Goal: Task Accomplishment & Management: Use online tool/utility

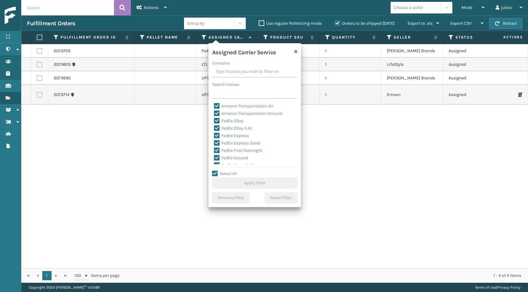
checkbox input "true"
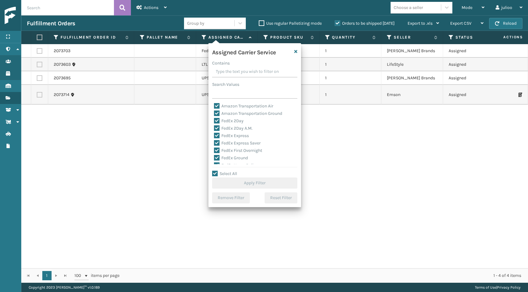
checkbox input "true"
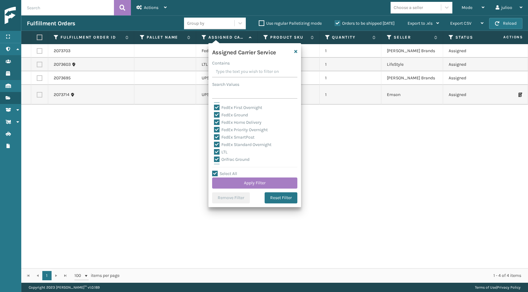
scroll to position [44, 0]
click at [215, 151] on label "LTL" at bounding box center [221, 150] width 14 height 5
click at [214, 151] on input "LTL" at bounding box center [214, 149] width 0 height 4
checkbox input "false"
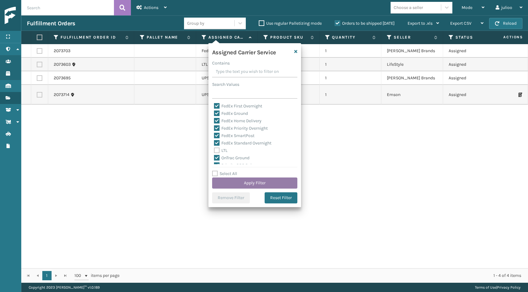
click at [242, 185] on button "Apply Filter" at bounding box center [254, 182] width 85 height 11
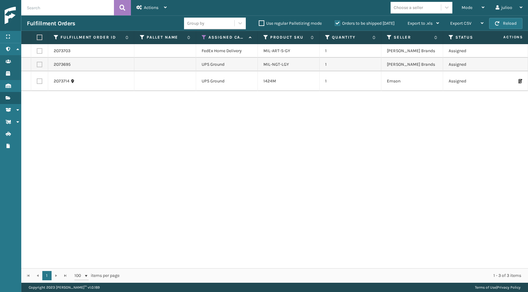
drag, startPoint x: 242, startPoint y: 185, endPoint x: 403, endPoint y: 210, distance: 163.1
click at [403, 210] on div "2073703 FedEx Home Delivery MIL-ART-S-GY 1 [PERSON_NAME] Brands Assigned 111-72…" at bounding box center [274, 156] width 506 height 224
click at [502, 23] on button "Reload" at bounding box center [505, 23] width 33 height 11
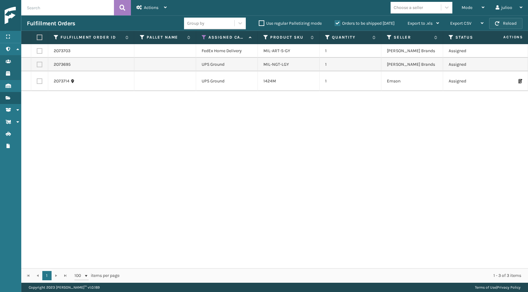
click at [509, 23] on button "Reload" at bounding box center [505, 23] width 33 height 11
click at [510, 23] on button "Reload" at bounding box center [505, 23] width 33 height 11
click at [502, 21] on button "Reload" at bounding box center [505, 23] width 33 height 11
click at [37, 82] on label at bounding box center [40, 81] width 6 height 6
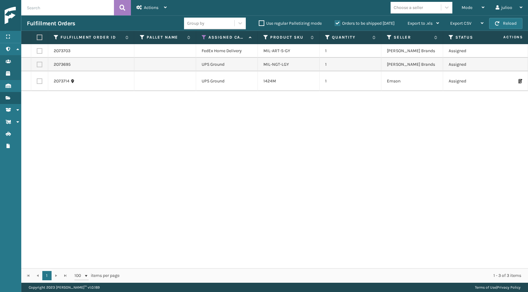
click at [37, 82] on input "checkbox" at bounding box center [37, 80] width 0 height 4
checkbox input "true"
click at [39, 65] on label at bounding box center [40, 65] width 6 height 6
click at [37, 65] on input "checkbox" at bounding box center [37, 64] width 0 height 4
checkbox input "true"
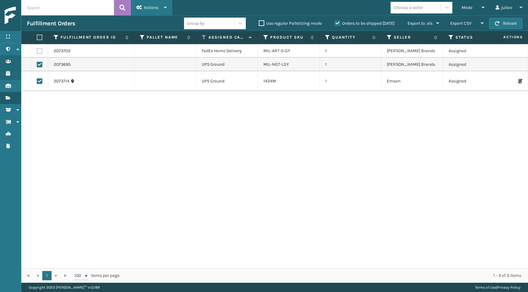
click at [145, 12] on div "Actions" at bounding box center [151, 7] width 30 height 15
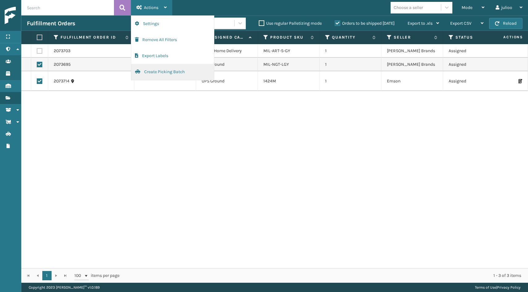
click at [144, 74] on button "Create Picking Batch" at bounding box center [172, 72] width 83 height 16
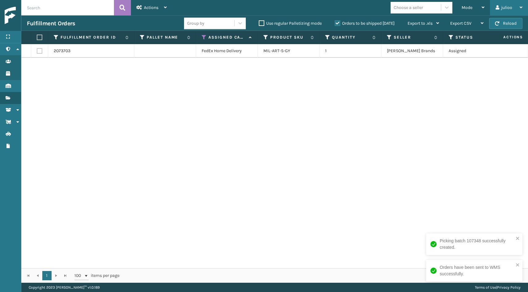
click at [514, 15] on div "julioo" at bounding box center [508, 7] width 27 height 15
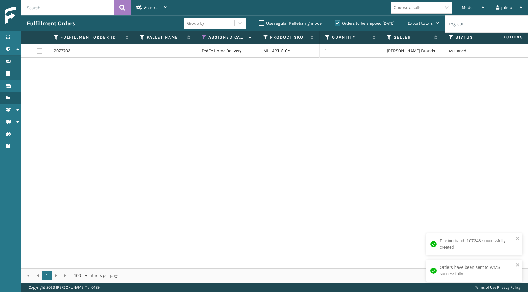
click at [457, 77] on div "2073703 FedEx Home Delivery MIL-ART-S-GY 1 [PERSON_NAME] Brands Assigned 111-72…" at bounding box center [274, 156] width 506 height 224
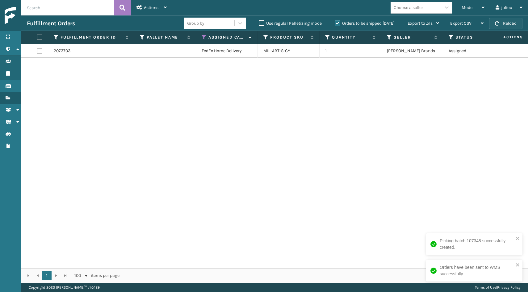
click at [502, 23] on button "Reload" at bounding box center [505, 23] width 33 height 11
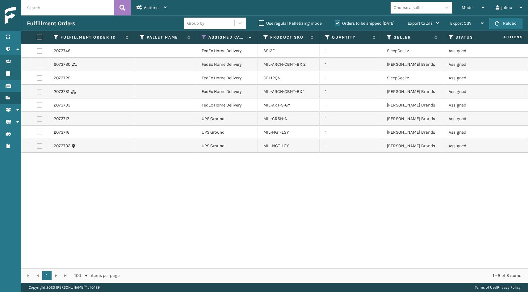
click at [502, 23] on button "Reload" at bounding box center [505, 23] width 33 height 11
click at [39, 147] on label at bounding box center [40, 146] width 6 height 6
click at [37, 147] on input "checkbox" at bounding box center [37, 145] width 0 height 4
checkbox input "true"
click at [39, 132] on label at bounding box center [40, 133] width 6 height 6
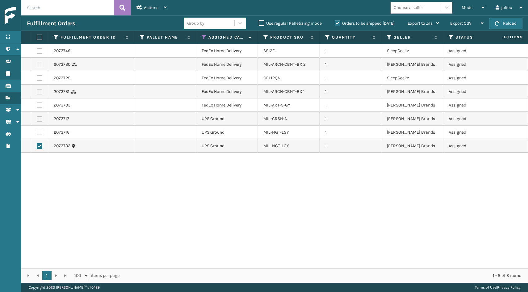
click at [37, 132] on input "checkbox" at bounding box center [37, 132] width 0 height 4
checkbox input "true"
click at [39, 118] on label at bounding box center [40, 119] width 6 height 6
click at [37, 118] on input "checkbox" at bounding box center [37, 118] width 0 height 4
checkbox input "true"
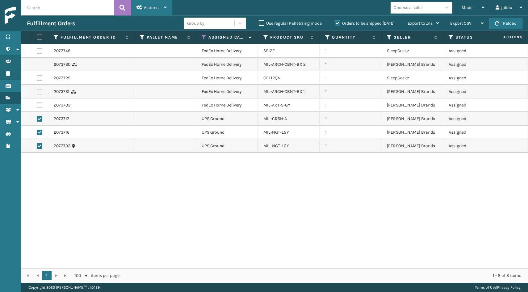
click at [158, 5] on span "Actions" at bounding box center [151, 7] width 15 height 5
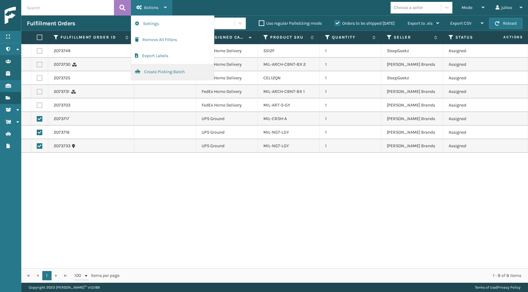
click at [156, 73] on button "Create Picking Batch" at bounding box center [172, 72] width 83 height 16
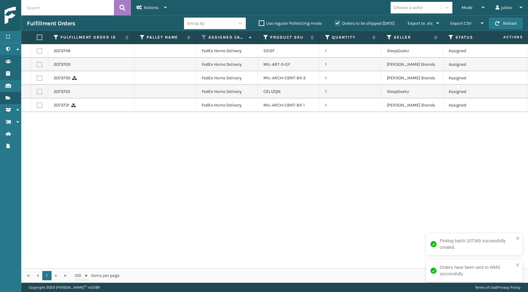
click at [40, 37] on label at bounding box center [39, 38] width 4 height 6
click at [37, 37] on input "checkbox" at bounding box center [37, 37] width 0 height 4
checkbox input "true"
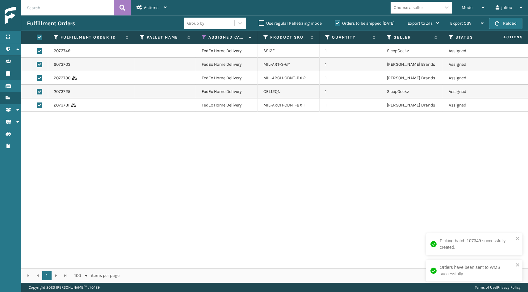
checkbox input "true"
click at [143, 12] on div "Actions" at bounding box center [151, 7] width 30 height 15
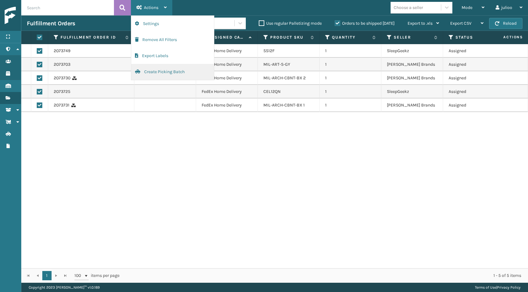
click at [156, 74] on button "Create Picking Batch" at bounding box center [172, 72] width 83 height 16
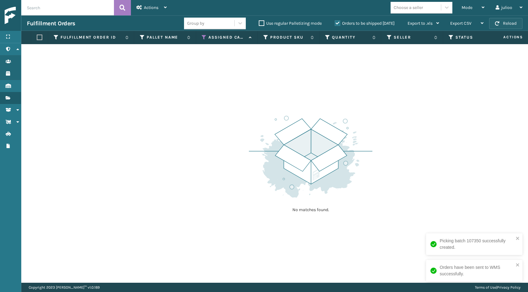
click at [501, 24] on button "Reload" at bounding box center [505, 23] width 33 height 11
click at [509, 24] on button "Reload" at bounding box center [505, 23] width 33 height 11
click at [505, 25] on button "Reload" at bounding box center [505, 23] width 33 height 11
click at [509, 25] on button "Reload" at bounding box center [505, 23] width 33 height 11
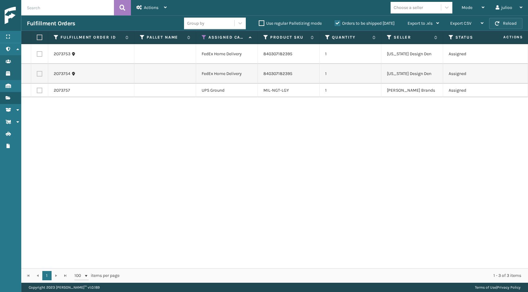
click at [509, 25] on button "Reload" at bounding box center [505, 23] width 33 height 11
click at [40, 71] on label at bounding box center [40, 74] width 6 height 6
click at [37, 71] on input "checkbox" at bounding box center [37, 73] width 0 height 4
checkbox input "true"
click at [41, 48] on td at bounding box center [39, 54] width 17 height 20
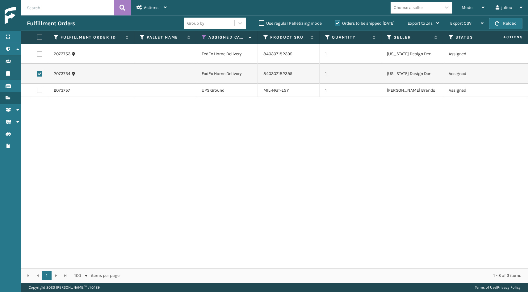
click at [40, 53] on label at bounding box center [40, 54] width 6 height 6
click at [37, 53] on input "checkbox" at bounding box center [37, 53] width 0 height 4
checkbox input "true"
click at [153, 9] on span "Actions" at bounding box center [151, 7] width 15 height 5
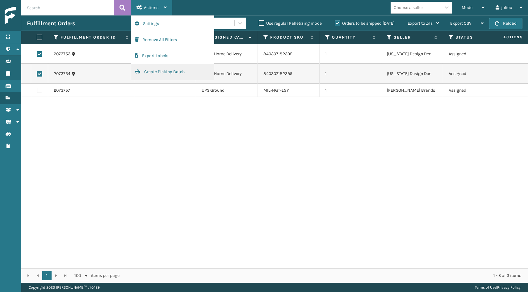
click at [150, 70] on button "Create Picking Batch" at bounding box center [172, 72] width 83 height 16
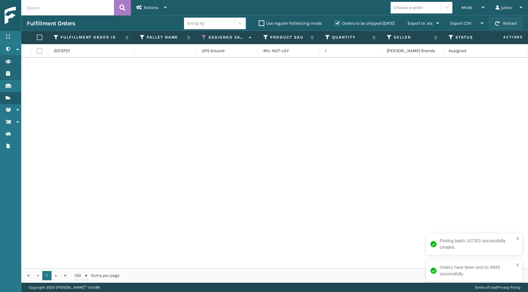
click at [509, 22] on button "Reload" at bounding box center [505, 23] width 33 height 11
click at [39, 50] on label at bounding box center [40, 51] width 6 height 6
click at [37, 50] on input "checkbox" at bounding box center [37, 50] width 0 height 4
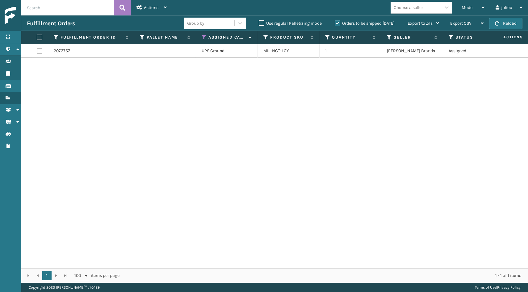
checkbox input "true"
click at [139, 8] on icon at bounding box center [139, 7] width 6 height 4
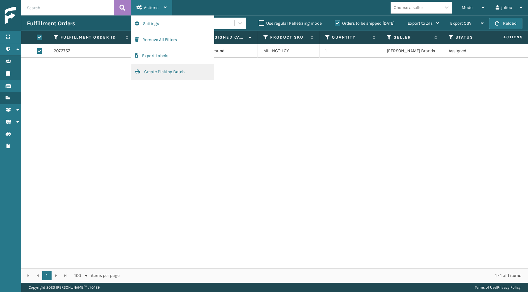
click at [151, 71] on button "Create Picking Batch" at bounding box center [172, 72] width 83 height 16
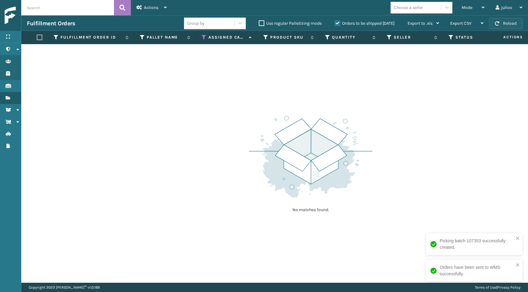
click at [498, 23] on span "button" at bounding box center [497, 23] width 4 height 4
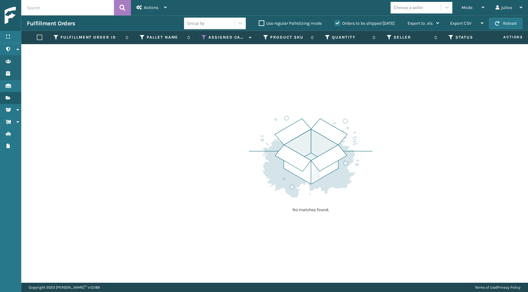
click at [498, 23] on span "button" at bounding box center [497, 23] width 4 height 4
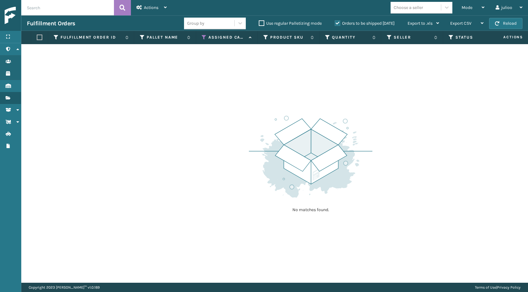
click at [498, 23] on span "button" at bounding box center [497, 23] width 4 height 4
click at [493, 23] on button "Reload" at bounding box center [505, 23] width 33 height 11
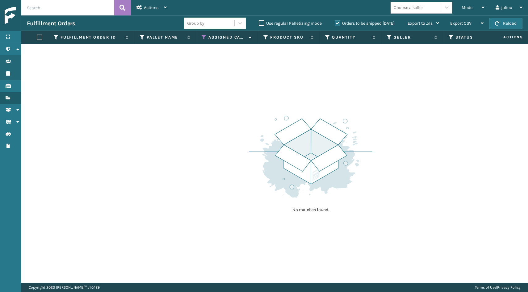
click at [493, 23] on button "Reload" at bounding box center [505, 23] width 33 height 11
click at [496, 23] on span "button" at bounding box center [497, 23] width 4 height 4
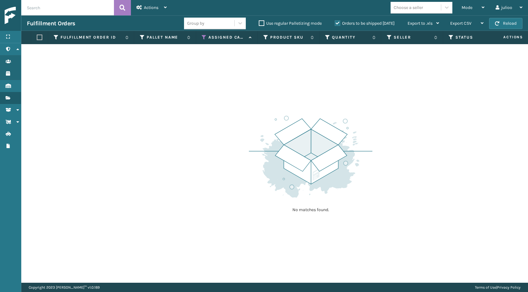
click at [496, 23] on span "button" at bounding box center [497, 23] width 4 height 4
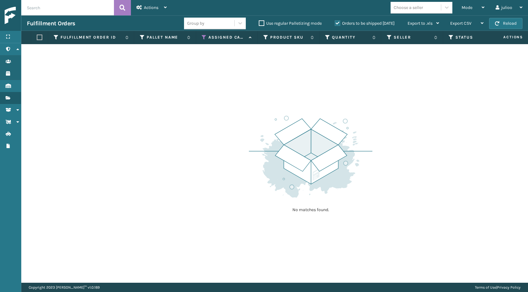
click at [496, 23] on span "button" at bounding box center [497, 23] width 4 height 4
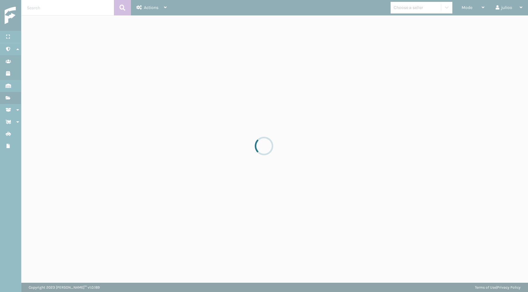
click at [496, 23] on div at bounding box center [264, 146] width 528 height 292
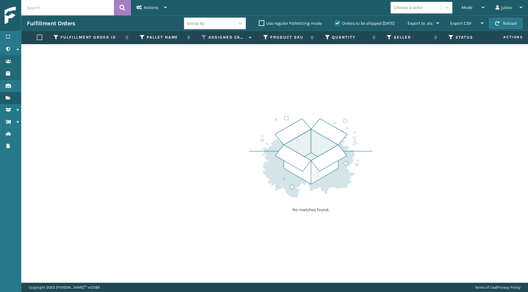
click at [496, 23] on span "button" at bounding box center [497, 23] width 4 height 4
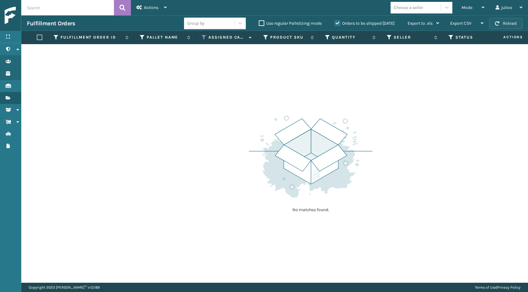
click at [499, 25] on span "button" at bounding box center [497, 23] width 4 height 4
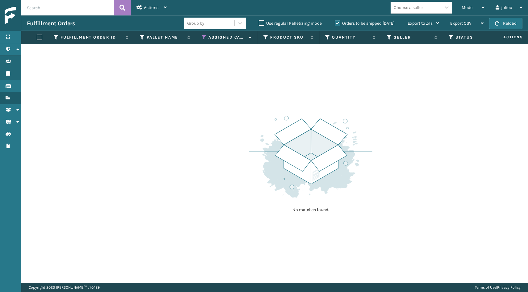
click at [499, 25] on span "button" at bounding box center [497, 23] width 4 height 4
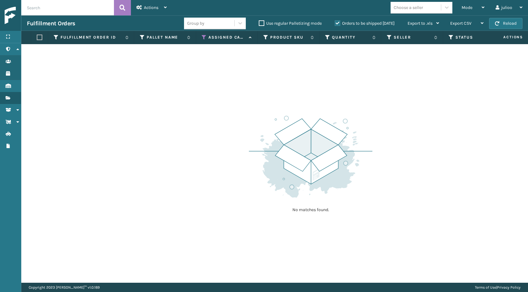
click at [499, 25] on span "button" at bounding box center [497, 23] width 4 height 4
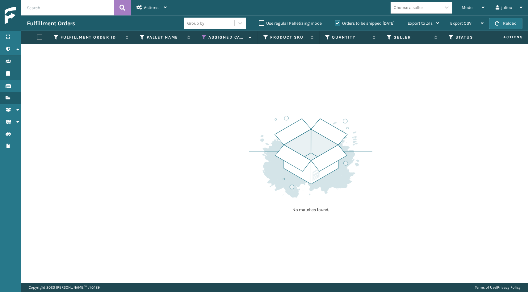
click at [499, 25] on span "button" at bounding box center [497, 23] width 4 height 4
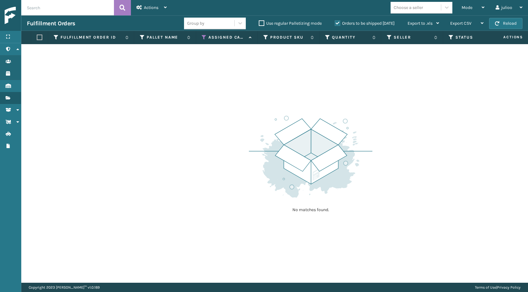
click at [499, 25] on span "button" at bounding box center [497, 23] width 4 height 4
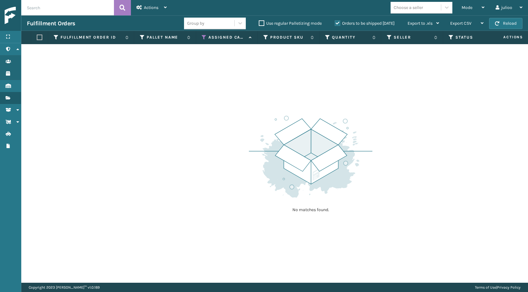
click at [499, 25] on span "button" at bounding box center [497, 23] width 4 height 4
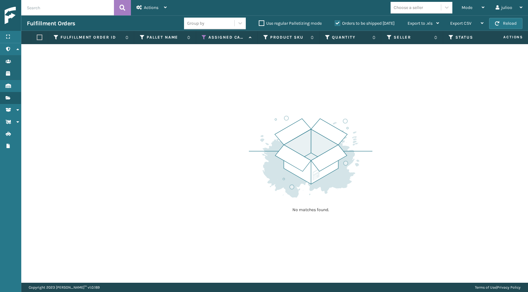
click at [499, 25] on span "button" at bounding box center [497, 23] width 4 height 4
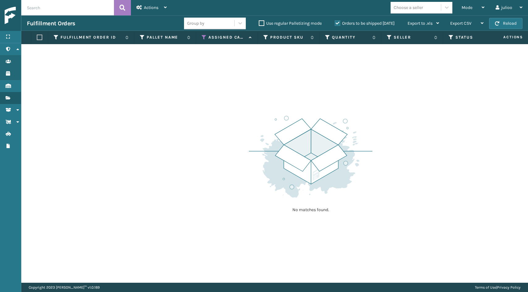
click at [499, 25] on span "button" at bounding box center [497, 23] width 4 height 4
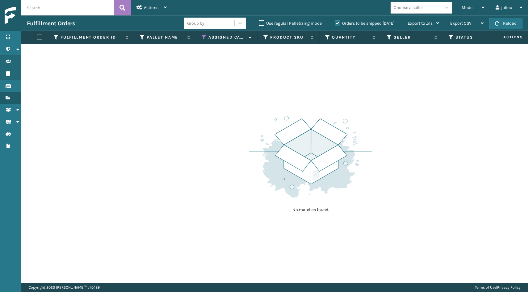
click at [499, 25] on span "button" at bounding box center [497, 23] width 4 height 4
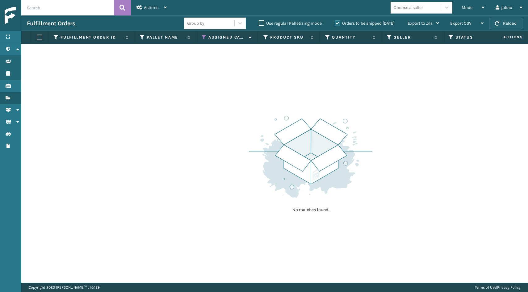
click at [501, 22] on button "Reload" at bounding box center [505, 23] width 33 height 11
click at [498, 24] on span "button" at bounding box center [497, 23] width 4 height 4
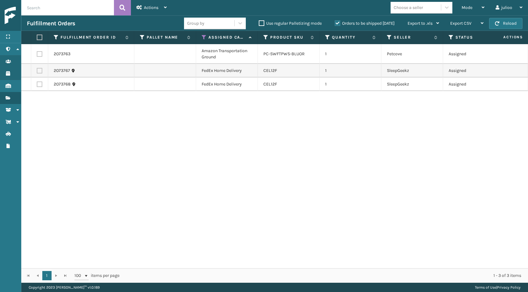
click at [40, 39] on label at bounding box center [39, 38] width 4 height 6
click at [37, 39] on input "checkbox" at bounding box center [37, 37] width 0 height 4
checkbox input "true"
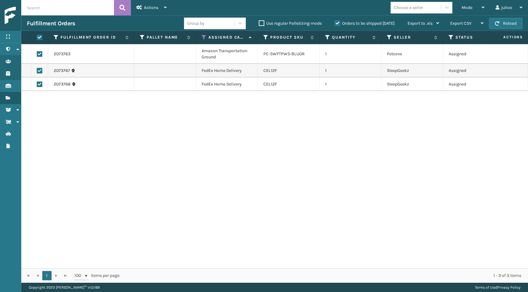
checkbox input "true"
click at [151, 8] on span "Actions" at bounding box center [151, 7] width 15 height 5
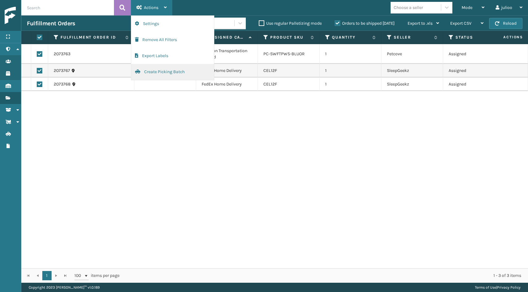
click at [154, 71] on button "Create Picking Batch" at bounding box center [172, 72] width 83 height 16
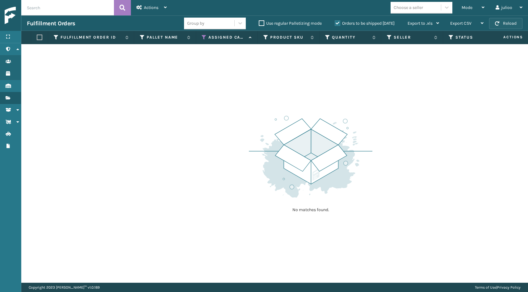
click at [516, 24] on button "Reload" at bounding box center [505, 23] width 33 height 11
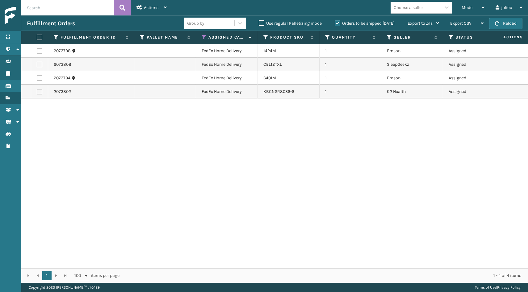
click at [40, 37] on label at bounding box center [39, 38] width 4 height 6
click at [37, 37] on input "checkbox" at bounding box center [37, 37] width 0 height 4
checkbox input "true"
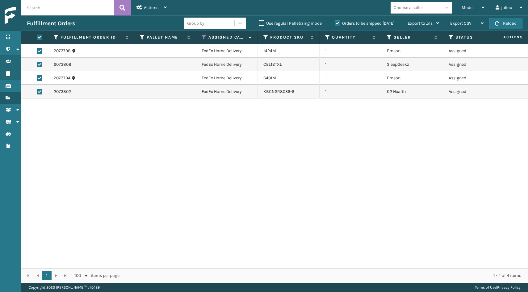
checkbox input "true"
click at [158, 7] on span "Actions" at bounding box center [151, 7] width 15 height 5
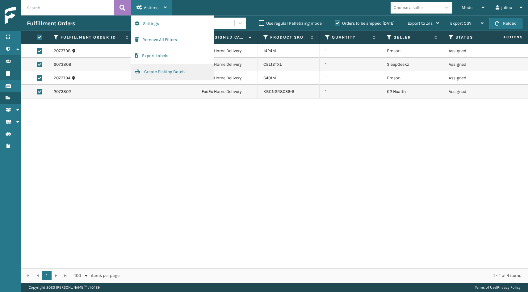
click at [158, 70] on button "Create Picking Batch" at bounding box center [172, 72] width 83 height 16
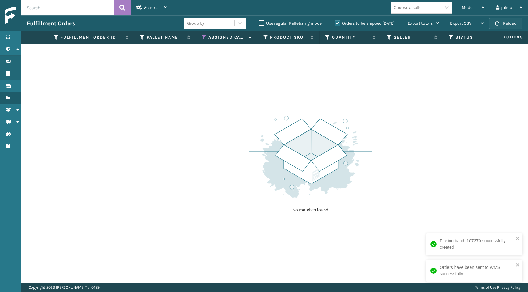
click at [512, 23] on button "Reload" at bounding box center [505, 23] width 33 height 11
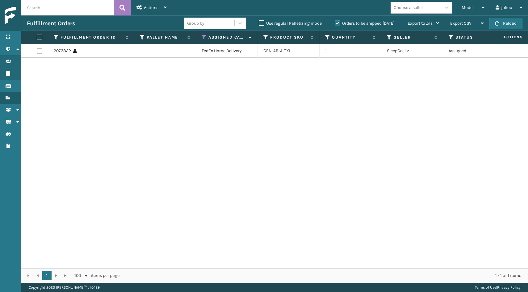
click at [512, 23] on button "Reload" at bounding box center [505, 23] width 33 height 11
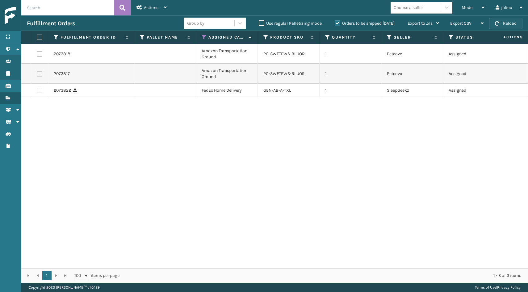
click at [518, 22] on button "Reload" at bounding box center [505, 23] width 33 height 11
click at [37, 37] on label at bounding box center [39, 38] width 4 height 6
click at [37, 37] on input "checkbox" at bounding box center [37, 37] width 0 height 4
checkbox input "true"
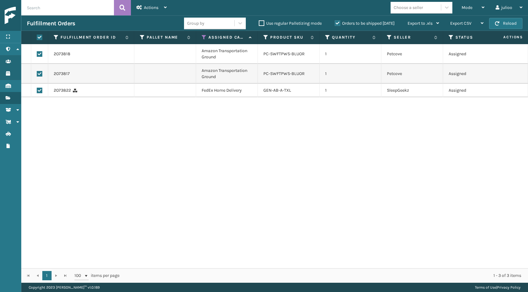
checkbox input "true"
click at [143, 9] on div "Actions" at bounding box center [151, 7] width 30 height 15
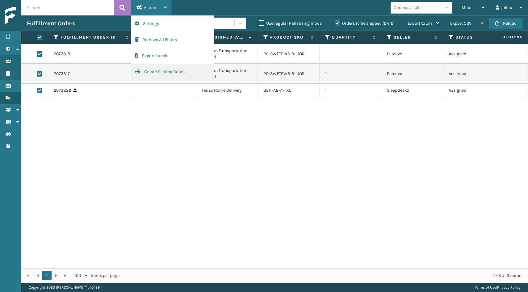
click at [154, 73] on button "Create Picking Batch" at bounding box center [172, 72] width 83 height 16
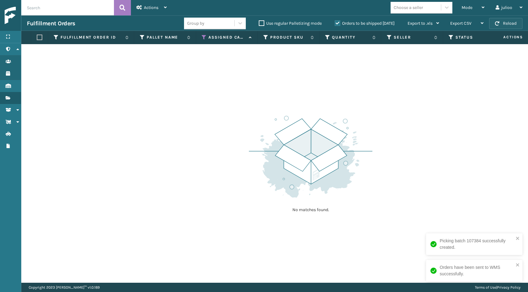
click at [508, 25] on button "Reload" at bounding box center [505, 23] width 33 height 11
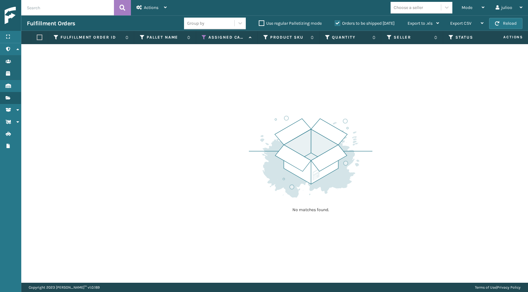
click at [508, 25] on button "Reload" at bounding box center [505, 23] width 33 height 11
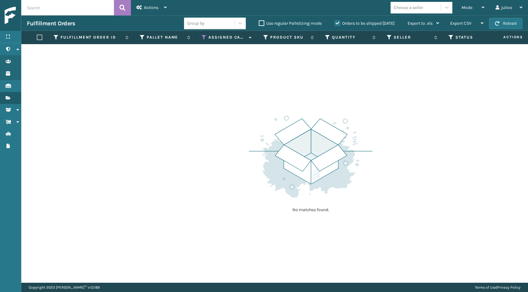
click at [508, 25] on button "Reload" at bounding box center [505, 23] width 33 height 11
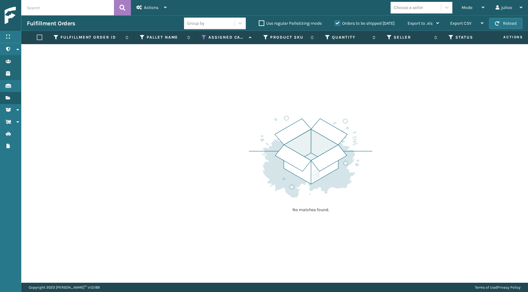
click at [508, 25] on button "Reload" at bounding box center [505, 23] width 33 height 11
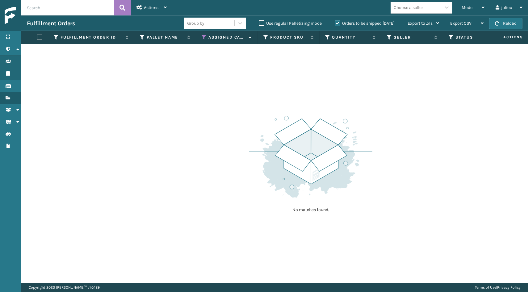
click at [508, 25] on button "Reload" at bounding box center [505, 23] width 33 height 11
click at [508, 23] on button "Reload" at bounding box center [505, 23] width 33 height 11
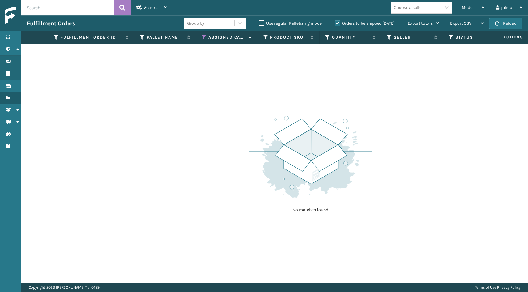
click at [508, 23] on button "Reload" at bounding box center [505, 23] width 33 height 11
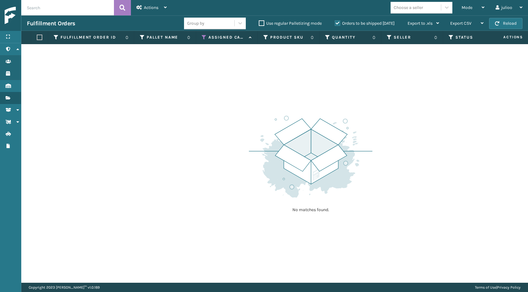
click at [508, 23] on button "Reload" at bounding box center [505, 23] width 33 height 11
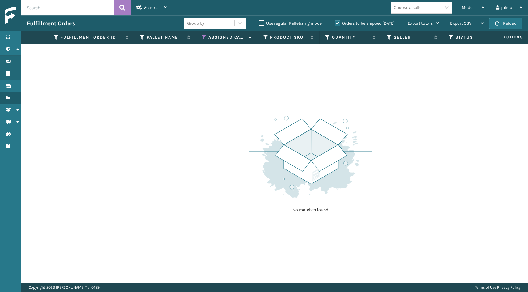
click at [508, 23] on button "Reload" at bounding box center [505, 23] width 33 height 11
click at [508, 37] on span "Actions" at bounding box center [505, 37] width 43 height 10
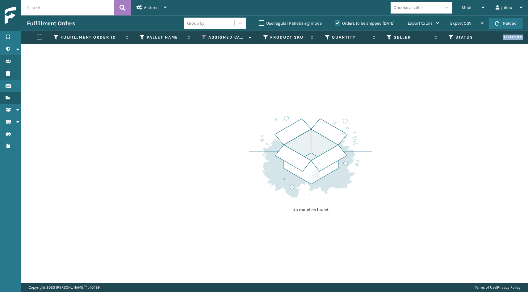
click at [508, 37] on span "Actions" at bounding box center [505, 37] width 43 height 10
click at [502, 23] on button "Reload" at bounding box center [505, 23] width 33 height 11
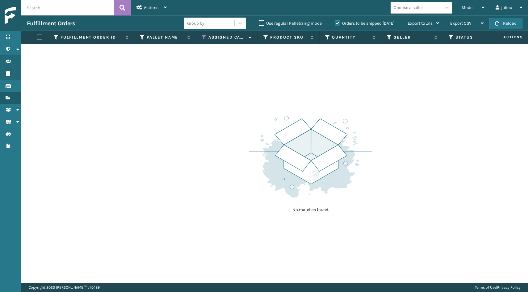
click at [502, 23] on button "Reload" at bounding box center [505, 23] width 33 height 11
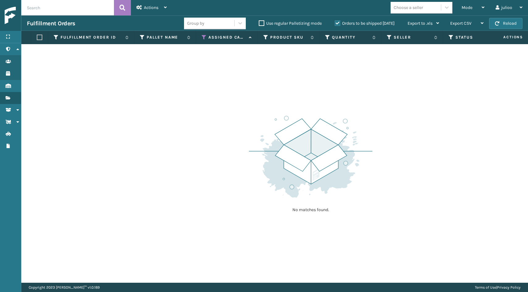
click at [502, 23] on button "Reload" at bounding box center [505, 23] width 33 height 11
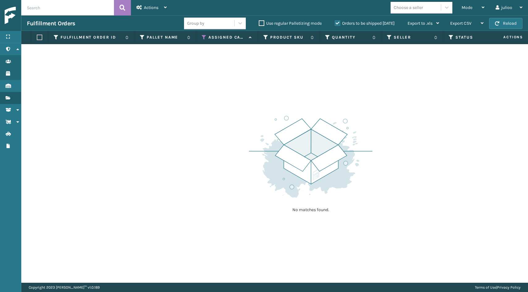
click at [502, 23] on button "Reload" at bounding box center [505, 23] width 33 height 11
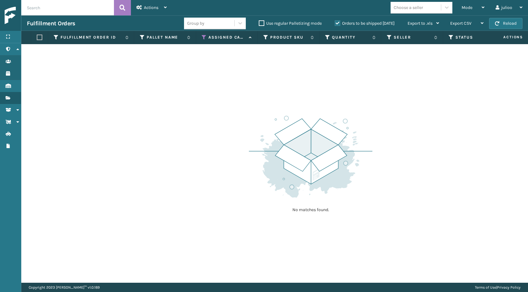
click at [502, 23] on button "Reload" at bounding box center [505, 23] width 33 height 11
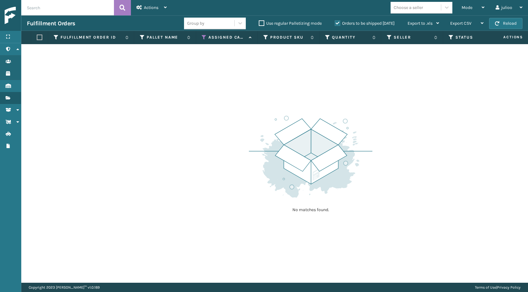
click at [502, 23] on button "Reload" at bounding box center [505, 23] width 33 height 11
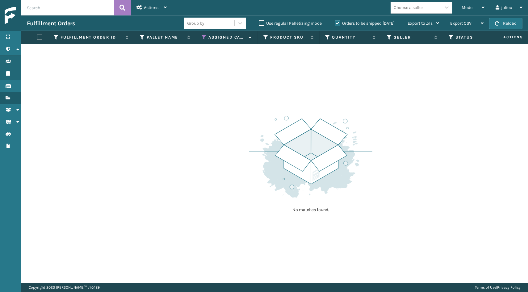
click at [502, 23] on button "Reload" at bounding box center [505, 23] width 33 height 11
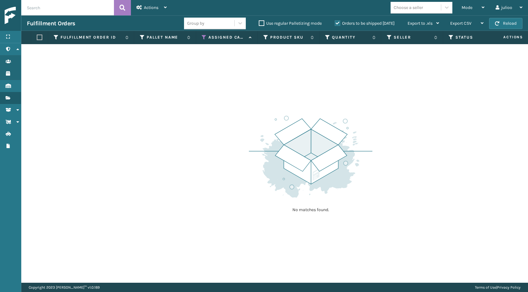
click at [502, 23] on button "Reload" at bounding box center [505, 23] width 33 height 11
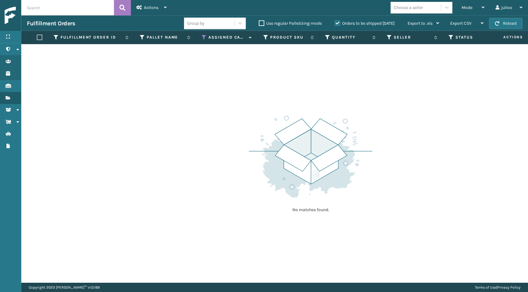
click at [502, 23] on button "Reload" at bounding box center [505, 23] width 33 height 11
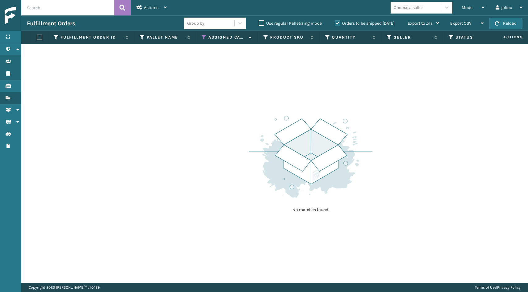
click at [502, 23] on button "Reload" at bounding box center [505, 23] width 33 height 11
click at [501, 23] on button "Reload" at bounding box center [505, 23] width 33 height 11
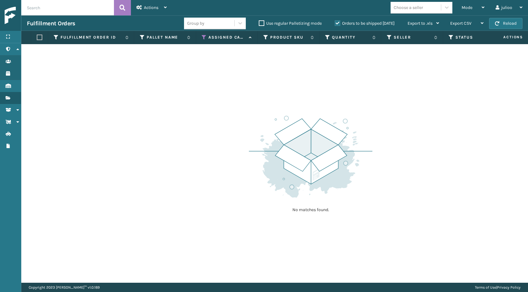
click at [501, 23] on button "Reload" at bounding box center [505, 23] width 33 height 11
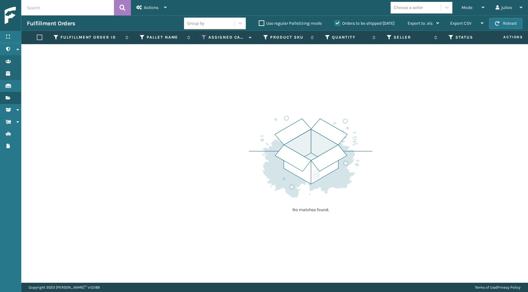
click at [501, 23] on button "Reload" at bounding box center [505, 23] width 33 height 11
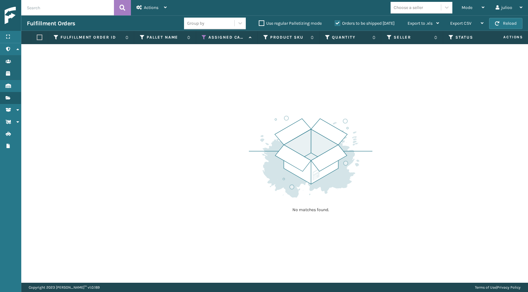
click at [501, 23] on button "Reload" at bounding box center [505, 23] width 33 height 11
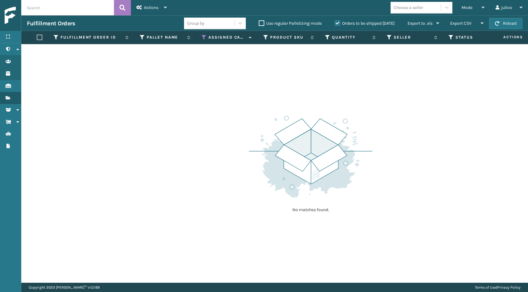
click at [501, 23] on button "Reload" at bounding box center [505, 23] width 33 height 11
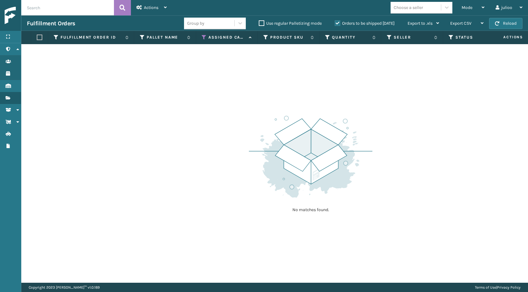
click at [501, 23] on button "Reload" at bounding box center [505, 23] width 33 height 11
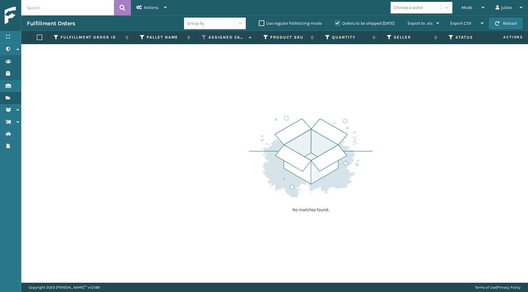
click at [501, 23] on button "Reload" at bounding box center [505, 23] width 33 height 11
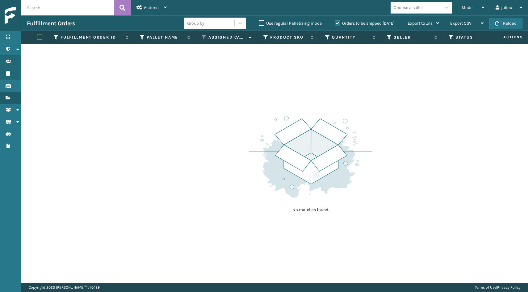
click at [501, 23] on button "Reload" at bounding box center [505, 23] width 33 height 11
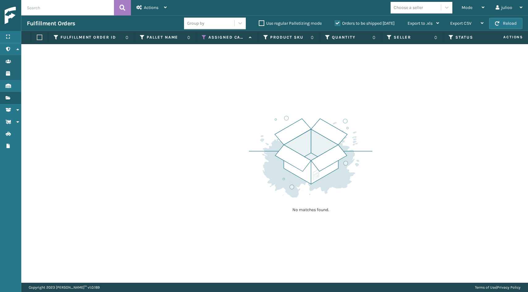
click at [501, 23] on button "Reload" at bounding box center [505, 23] width 33 height 11
click at [507, 23] on button "Reload" at bounding box center [505, 23] width 33 height 11
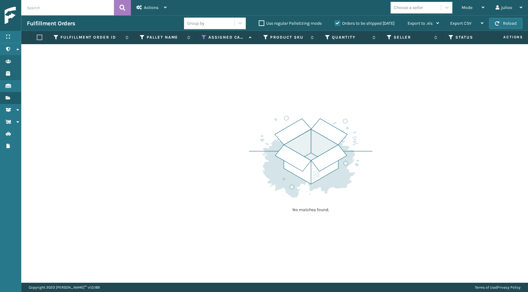
click at [507, 23] on button "Reload" at bounding box center [505, 23] width 33 height 11
click at [479, 6] on div "Mode" at bounding box center [472, 7] width 23 height 15
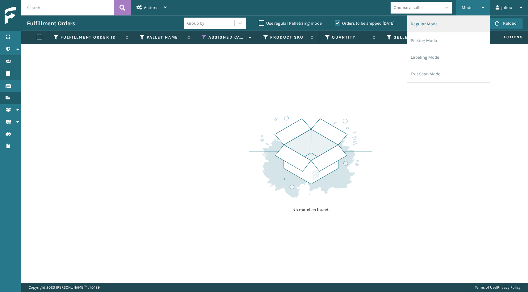
click at [447, 25] on li "Regular Mode" at bounding box center [448, 24] width 83 height 17
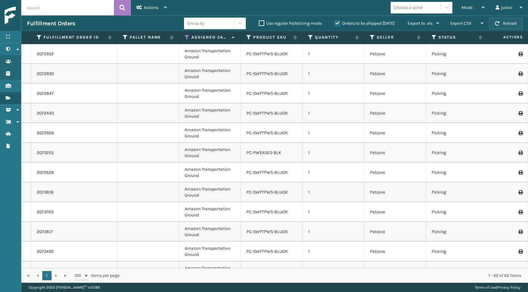
click at [497, 26] on button "Reload" at bounding box center [505, 23] width 33 height 11
click at [474, 11] on div "Mode" at bounding box center [472, 7] width 23 height 15
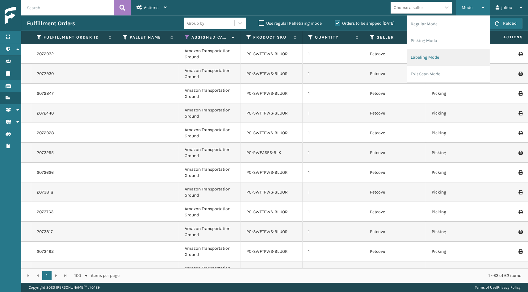
click at [460, 54] on li "Labeling Mode" at bounding box center [448, 57] width 83 height 17
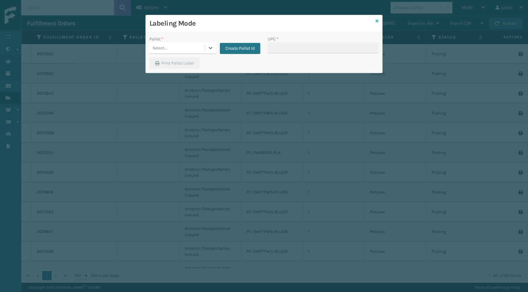
click at [377, 23] on icon at bounding box center [376, 21] width 3 height 4
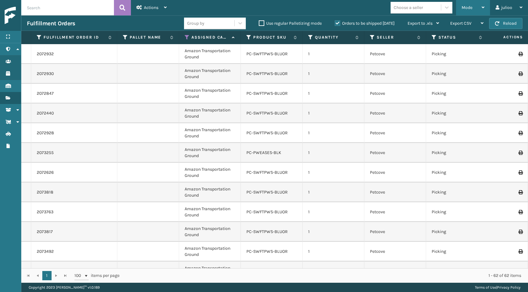
click at [461, 4] on div "Mode" at bounding box center [472, 7] width 23 height 15
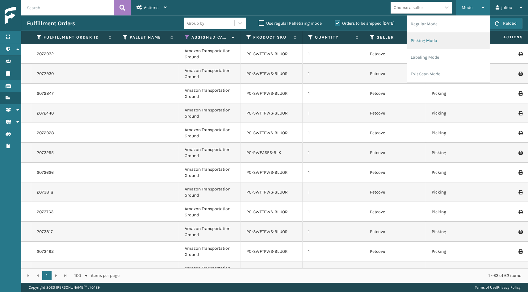
click at [452, 36] on li "Picking Mode" at bounding box center [448, 40] width 83 height 17
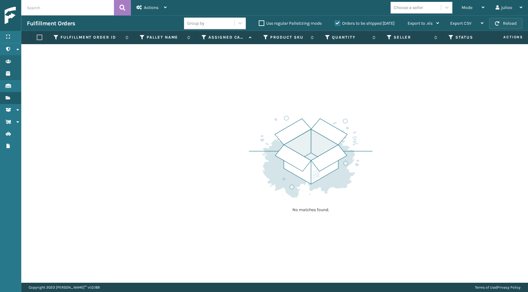
click at [502, 21] on button "Reload" at bounding box center [505, 23] width 33 height 11
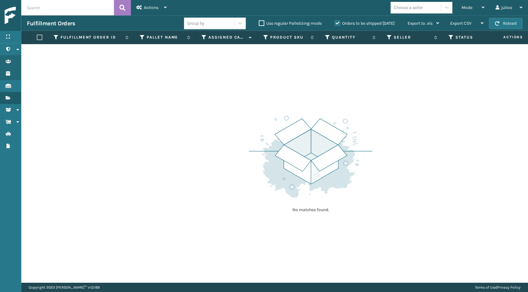
click at [502, 21] on button "Reload" at bounding box center [505, 23] width 33 height 11
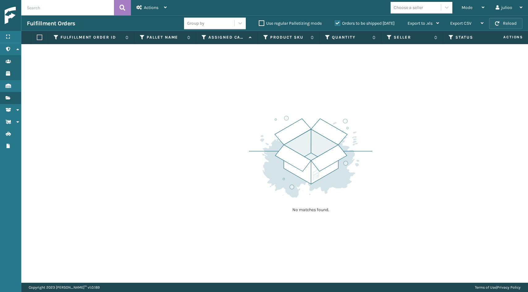
click at [517, 22] on button "Reload" at bounding box center [505, 23] width 33 height 11
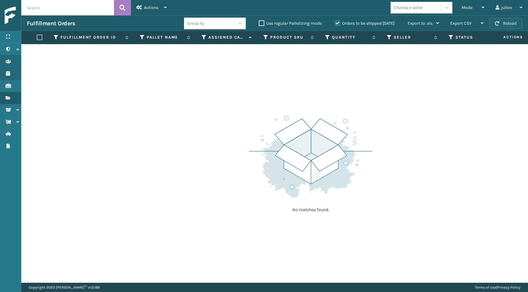
click at [506, 27] on button "Reload" at bounding box center [505, 23] width 33 height 11
click at [505, 25] on button "Reload" at bounding box center [505, 23] width 33 height 11
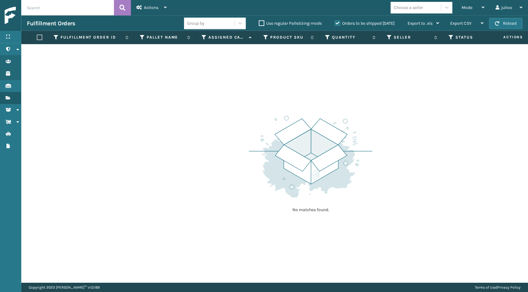
click at [505, 25] on button "Reload" at bounding box center [505, 23] width 33 height 11
